Goal: Check status: Check status

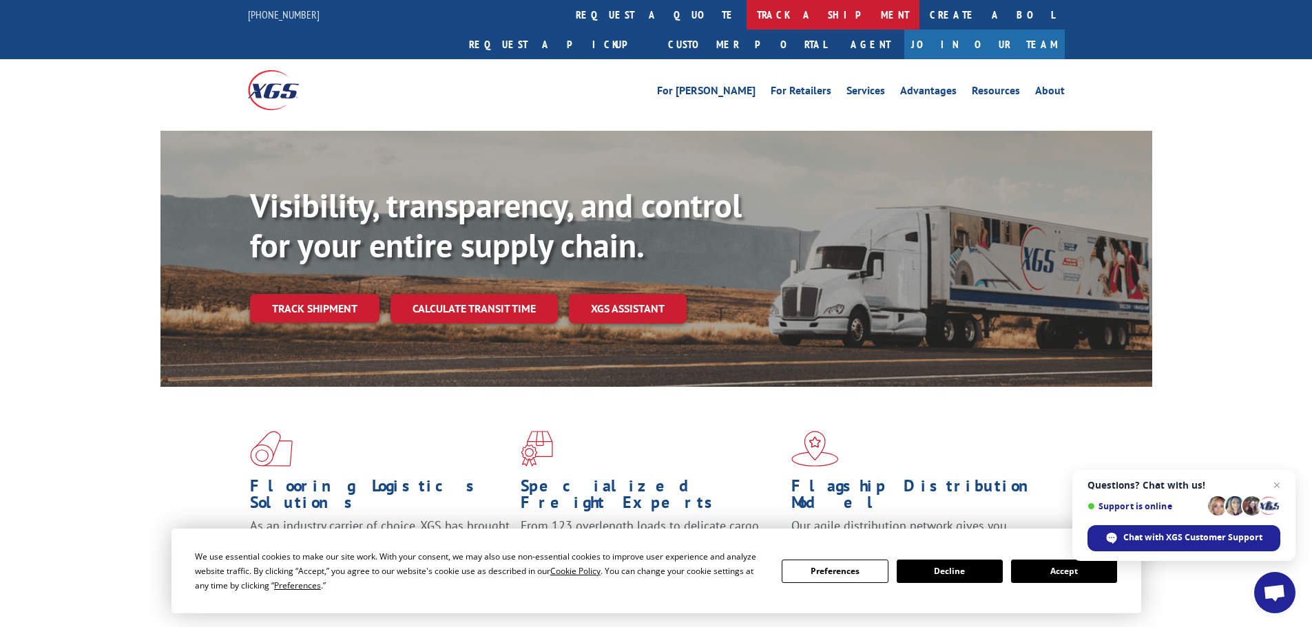
click at [746, 19] on link "track a shipment" at bounding box center [832, 15] width 173 height 30
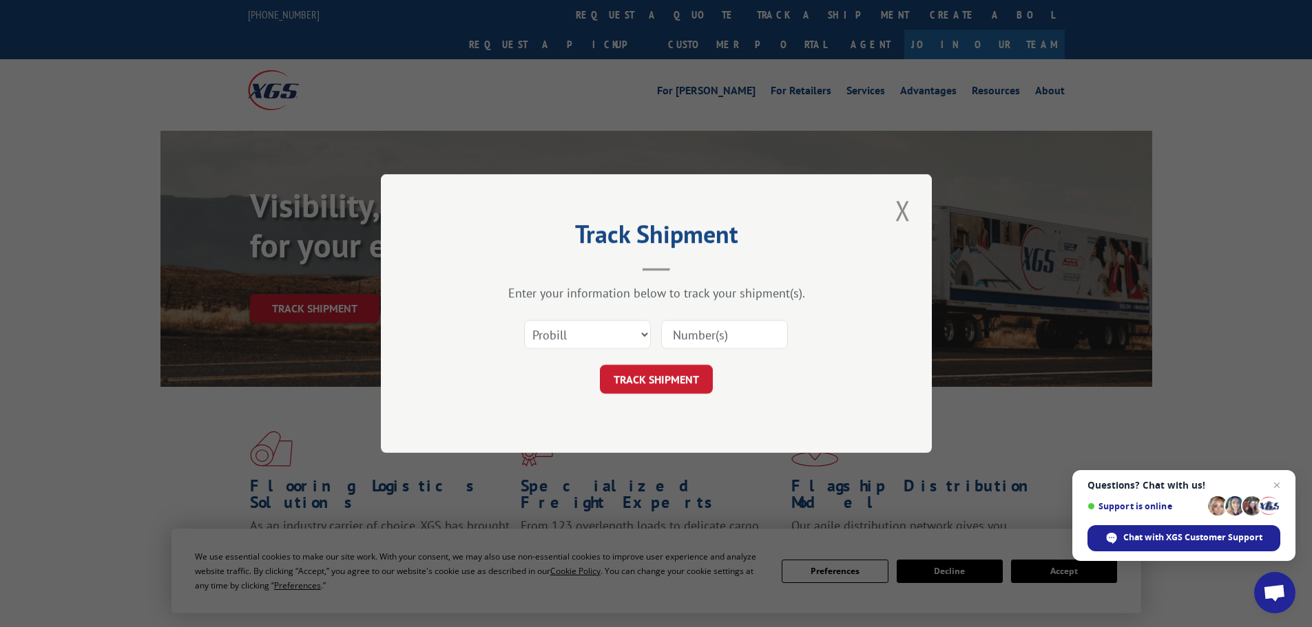
drag, startPoint x: 558, startPoint y: 329, endPoint x: 562, endPoint y: 336, distance: 7.7
click at [561, 334] on div "Select category... Probill BOL PO" at bounding box center [656, 334] width 413 height 45
click at [572, 346] on select "Select category... Probill BOL PO" at bounding box center [587, 334] width 127 height 29
select select "po"
click at [524, 320] on select "Select category... Probill BOL PO" at bounding box center [587, 334] width 127 height 29
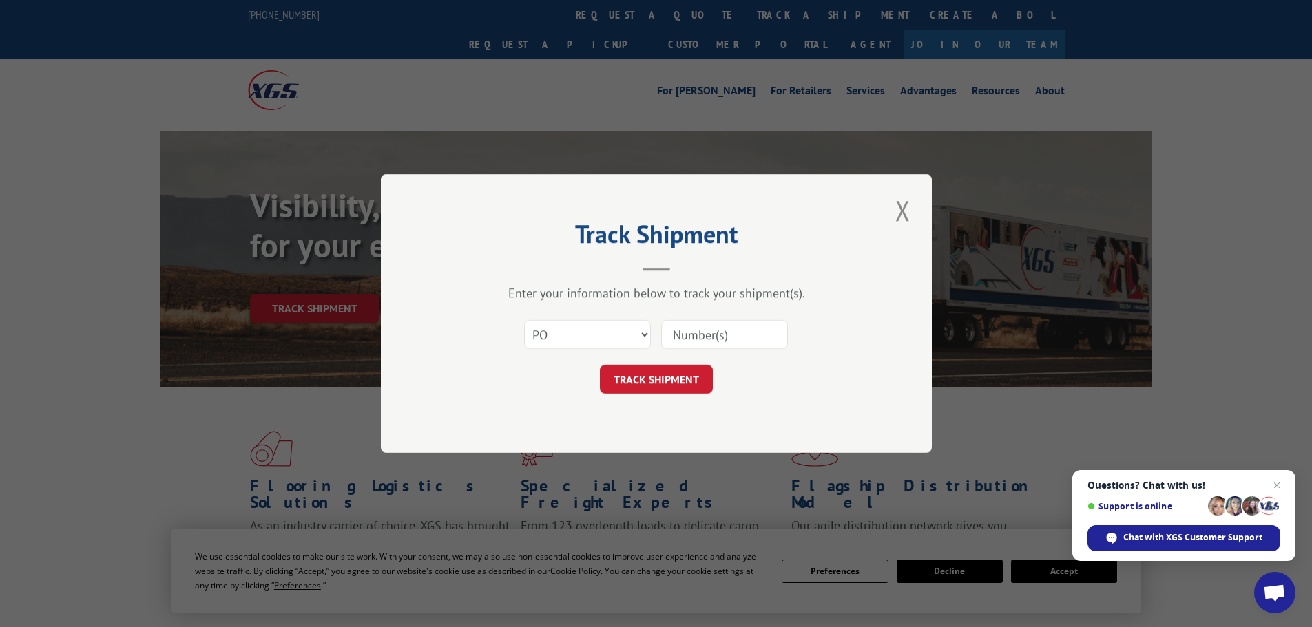
click at [741, 337] on input at bounding box center [724, 334] width 127 height 29
paste input "25533079"
type input "25533079"
drag, startPoint x: 709, startPoint y: 379, endPoint x: 693, endPoint y: 383, distance: 16.4
click at [695, 380] on button "TRACK SHIPMENT" at bounding box center [656, 379] width 113 height 29
